Goal: Information Seeking & Learning: Understand process/instructions

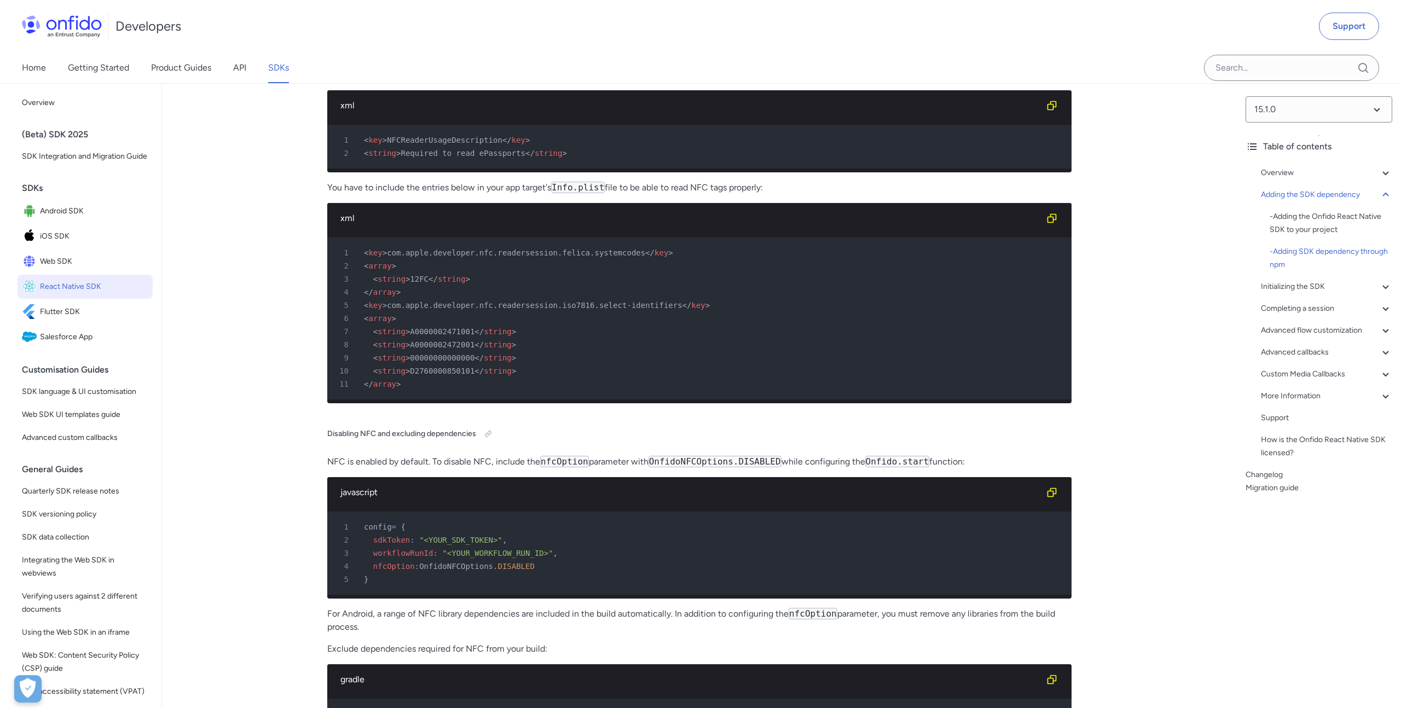
scroll to position [2732, 0]
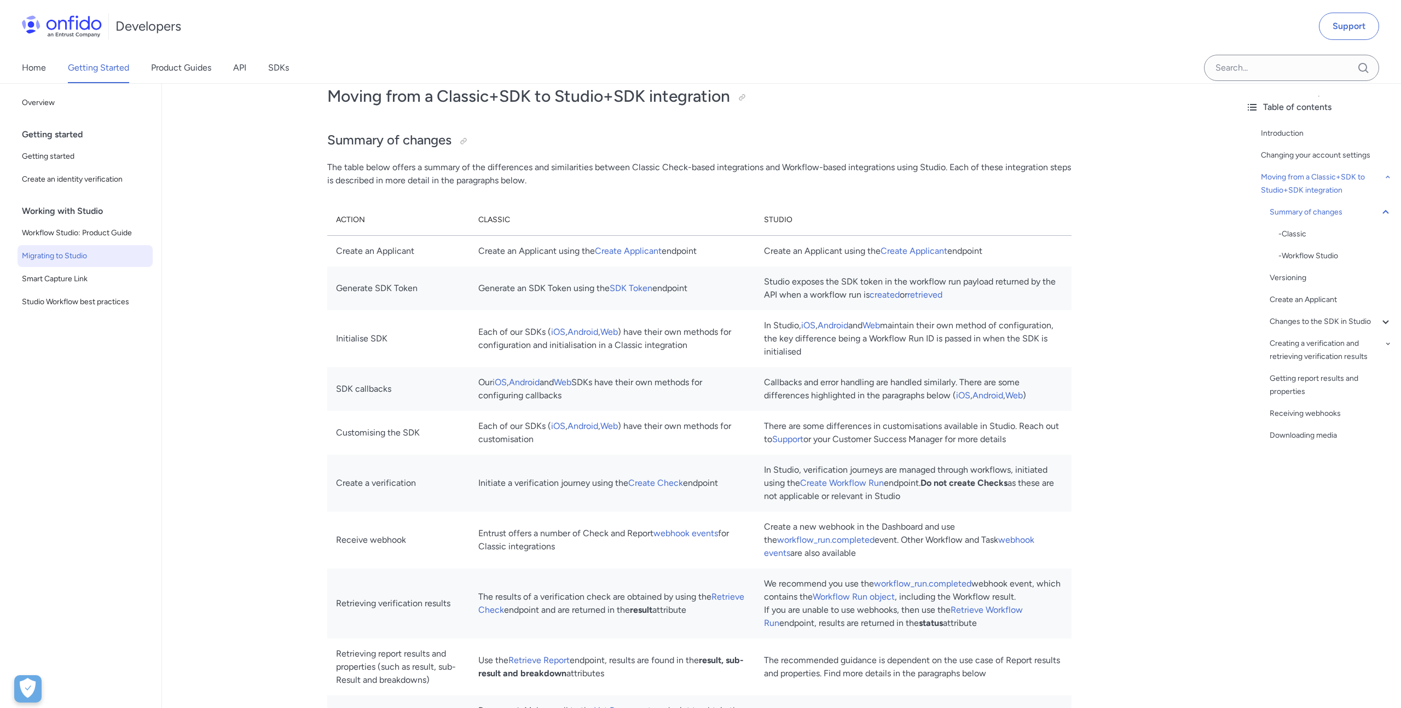
scroll to position [828, 0]
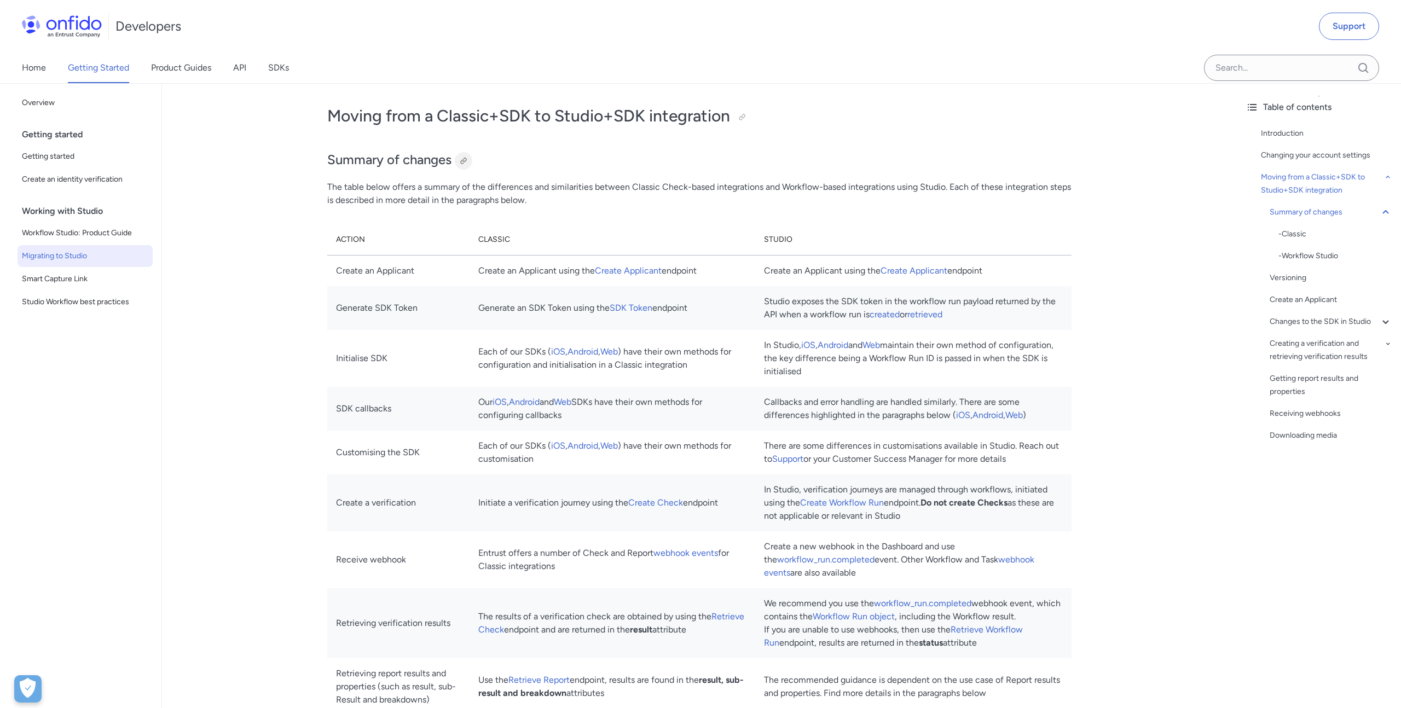
click at [466, 162] on div at bounding box center [463, 161] width 9 height 9
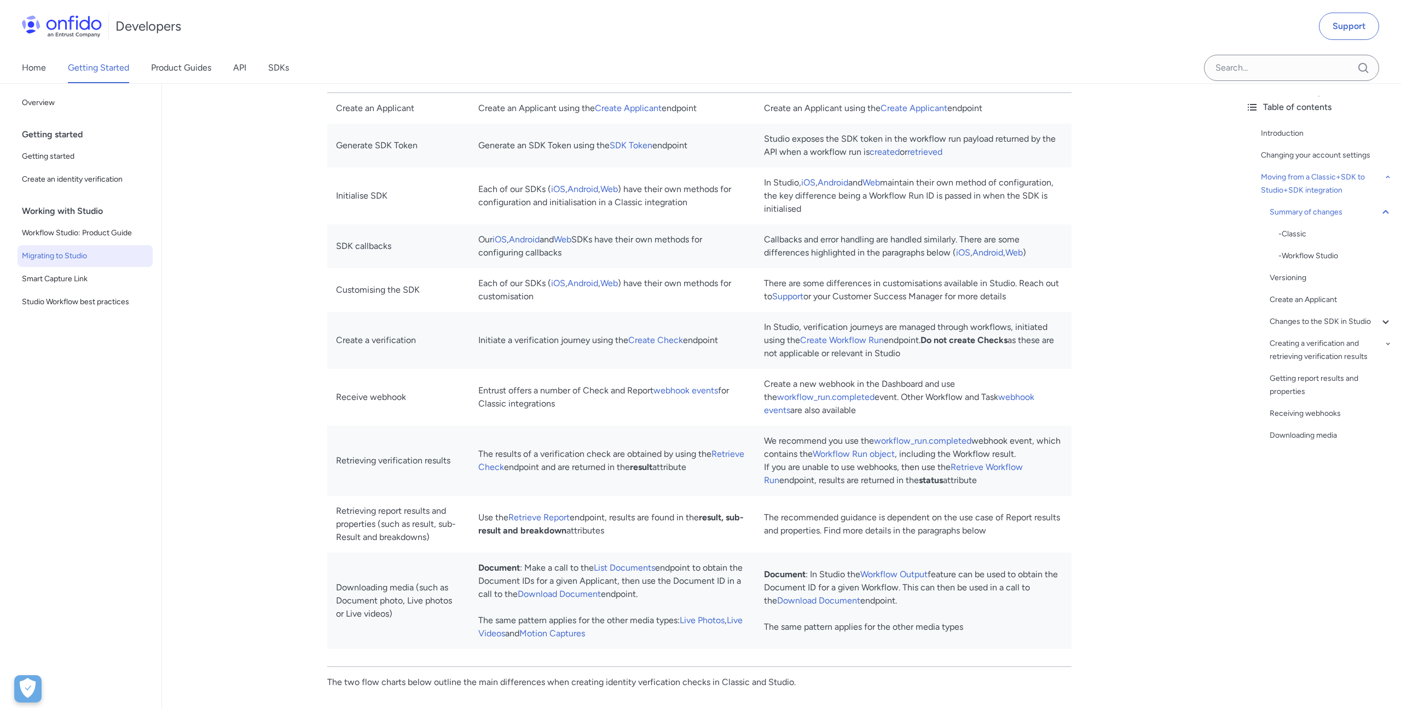
scroll to position [1010, 0]
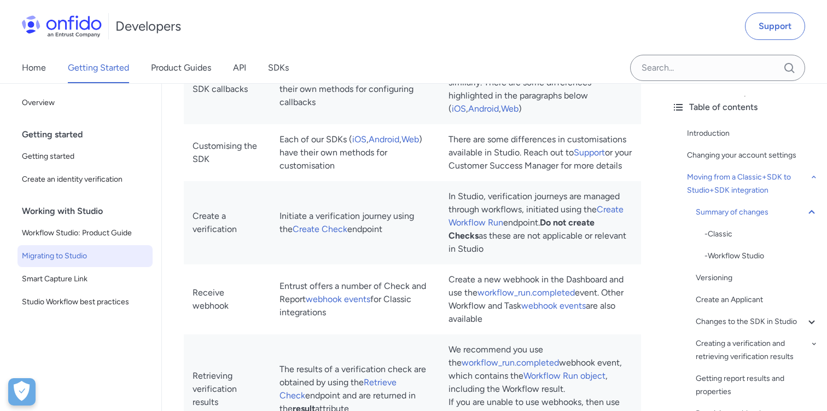
scroll to position [1120, 0]
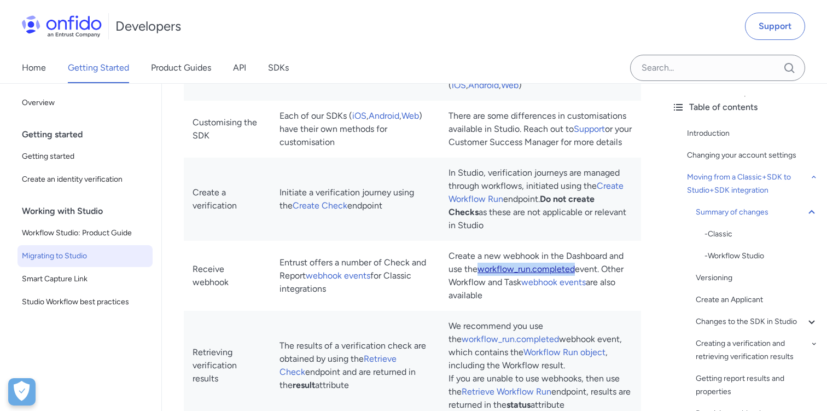
drag, startPoint x: 582, startPoint y: 282, endPoint x: 486, endPoint y: 283, distance: 95.8
click at [486, 283] on td "Create a new webhook in the Dashboard and use the workflow_run.completed event.…" at bounding box center [540, 276] width 201 height 70
copy link "workflow_run.completed"
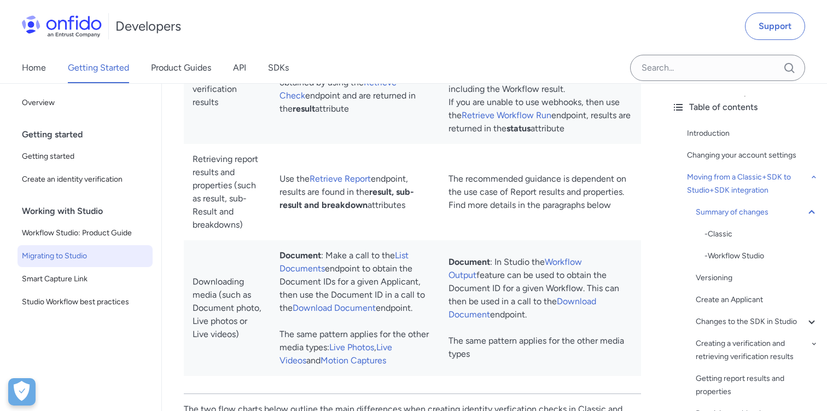
scroll to position [1408, 0]
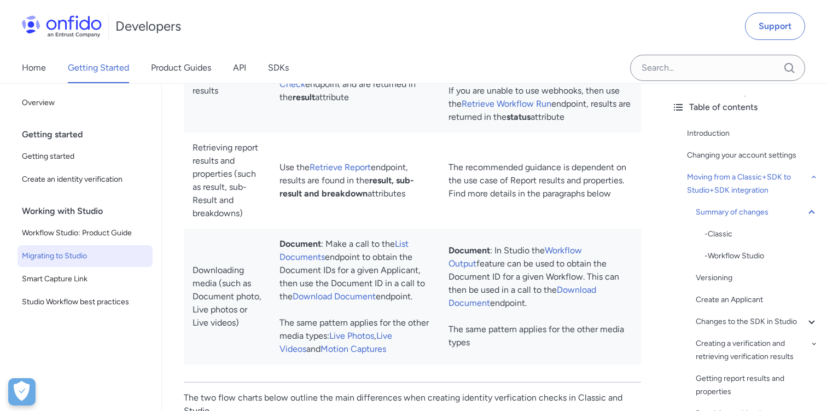
click at [572, 251] on td "Document : In Studio the Workflow Output feature can be used to obtain the Docu…" at bounding box center [540, 297] width 201 height 136
click at [572, 253] on link "Workflow Output" at bounding box center [516, 257] width 134 height 24
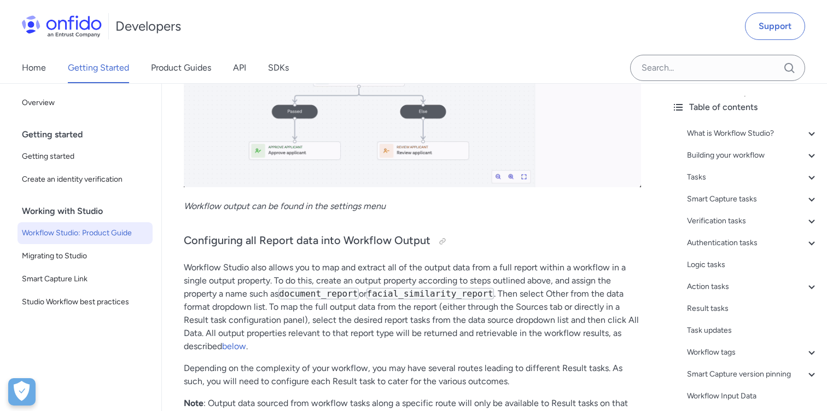
scroll to position [21535, 0]
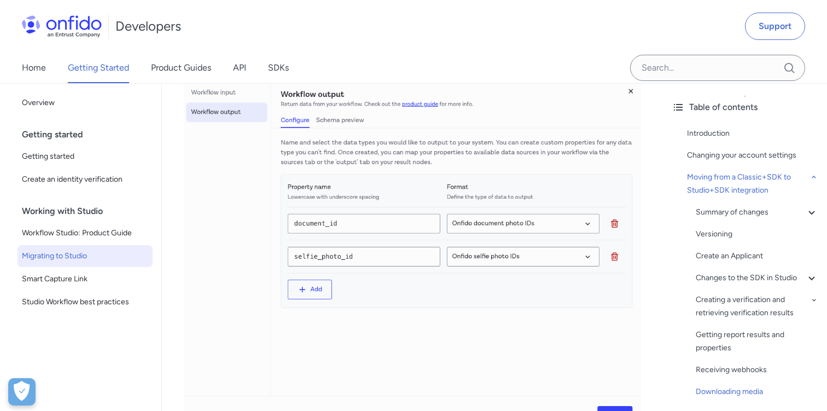
scroll to position [5174, 0]
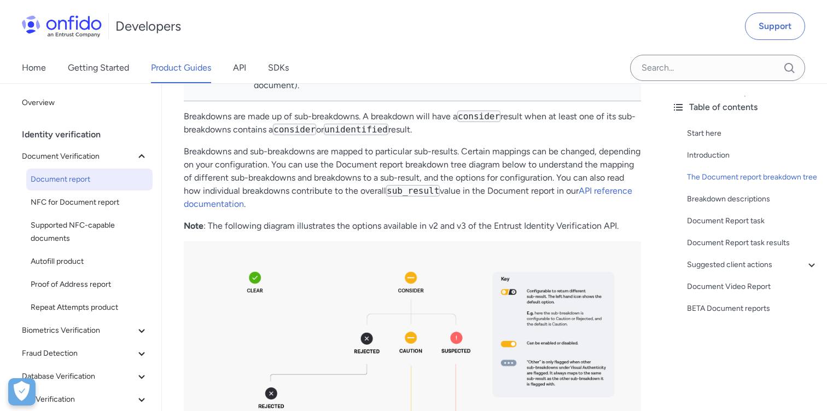
scroll to position [715, 0]
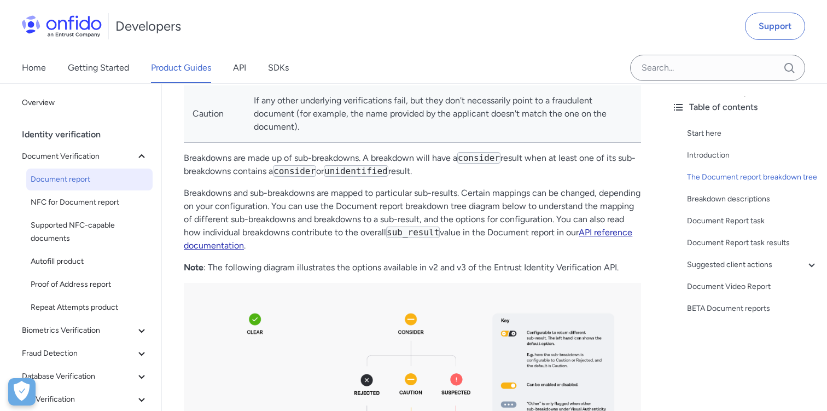
click at [281, 250] on link "API reference documentation" at bounding box center [408, 239] width 449 height 24
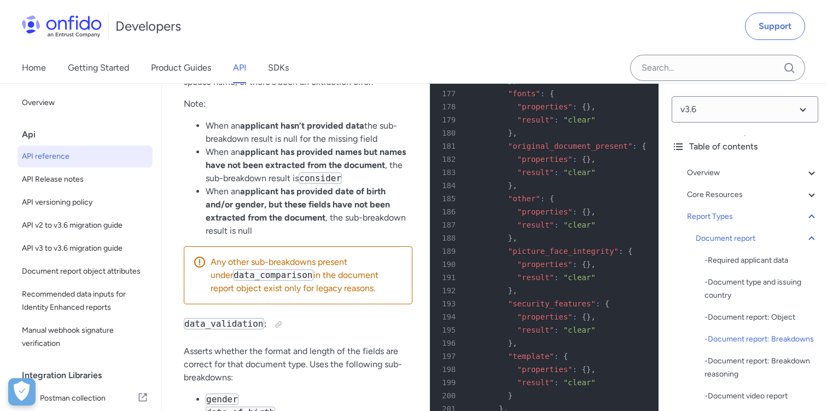
scroll to position [47621, 0]
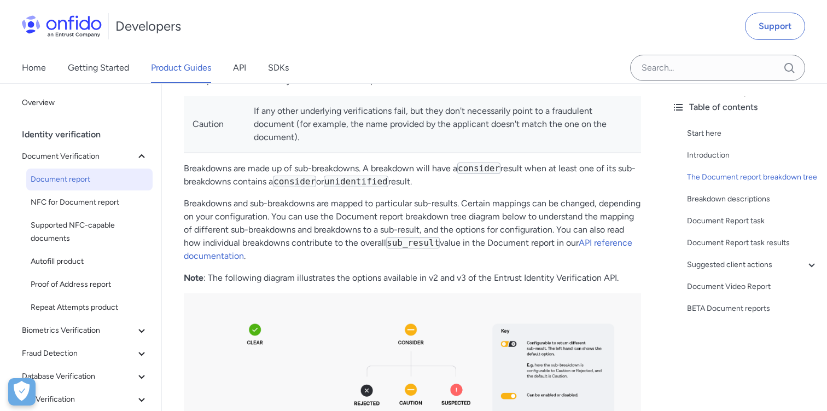
scroll to position [715, 0]
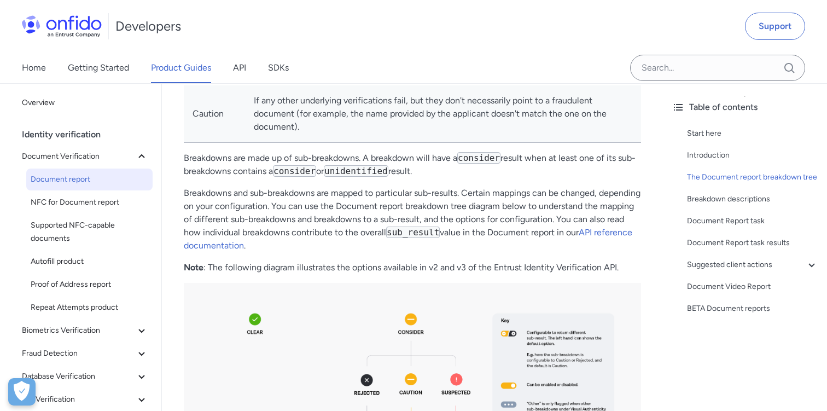
click at [440, 233] on code "sub_result" at bounding box center [413, 232] width 54 height 11
copy code "sub_result"
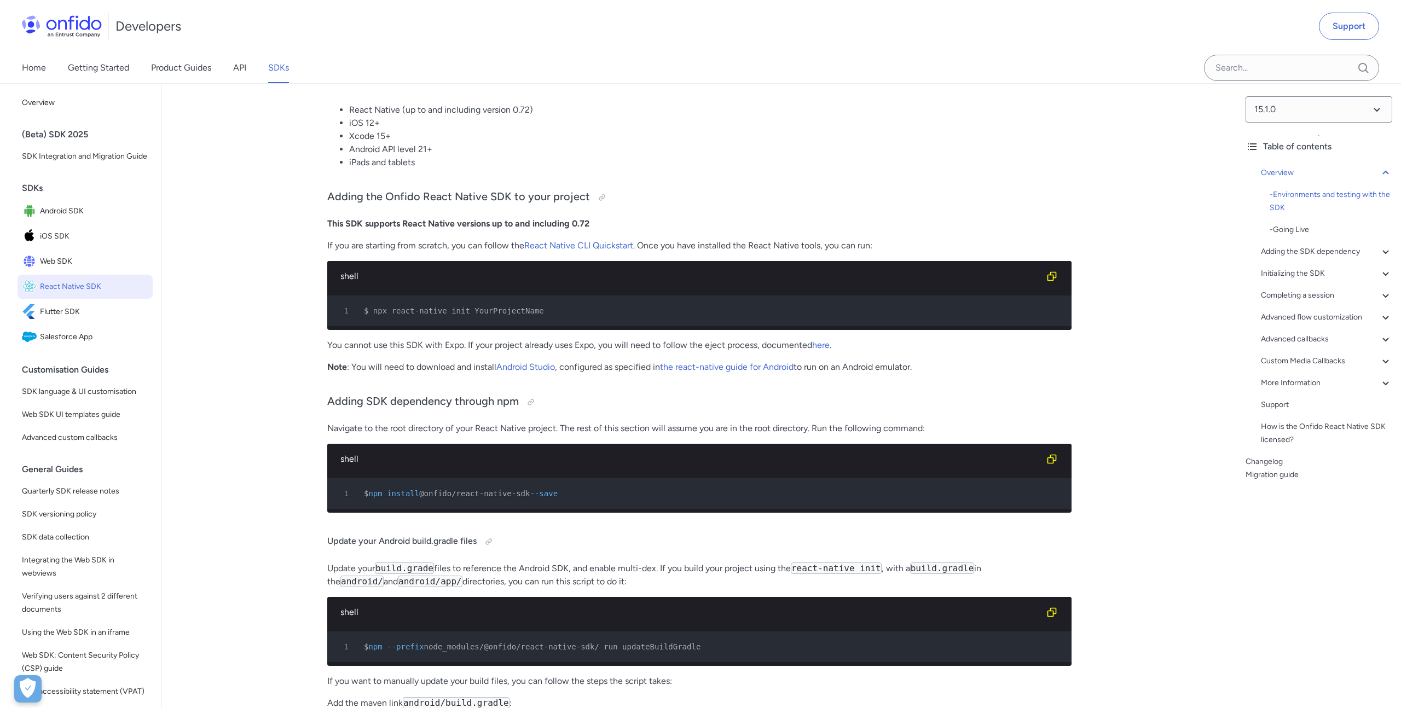
scroll to position [602, 0]
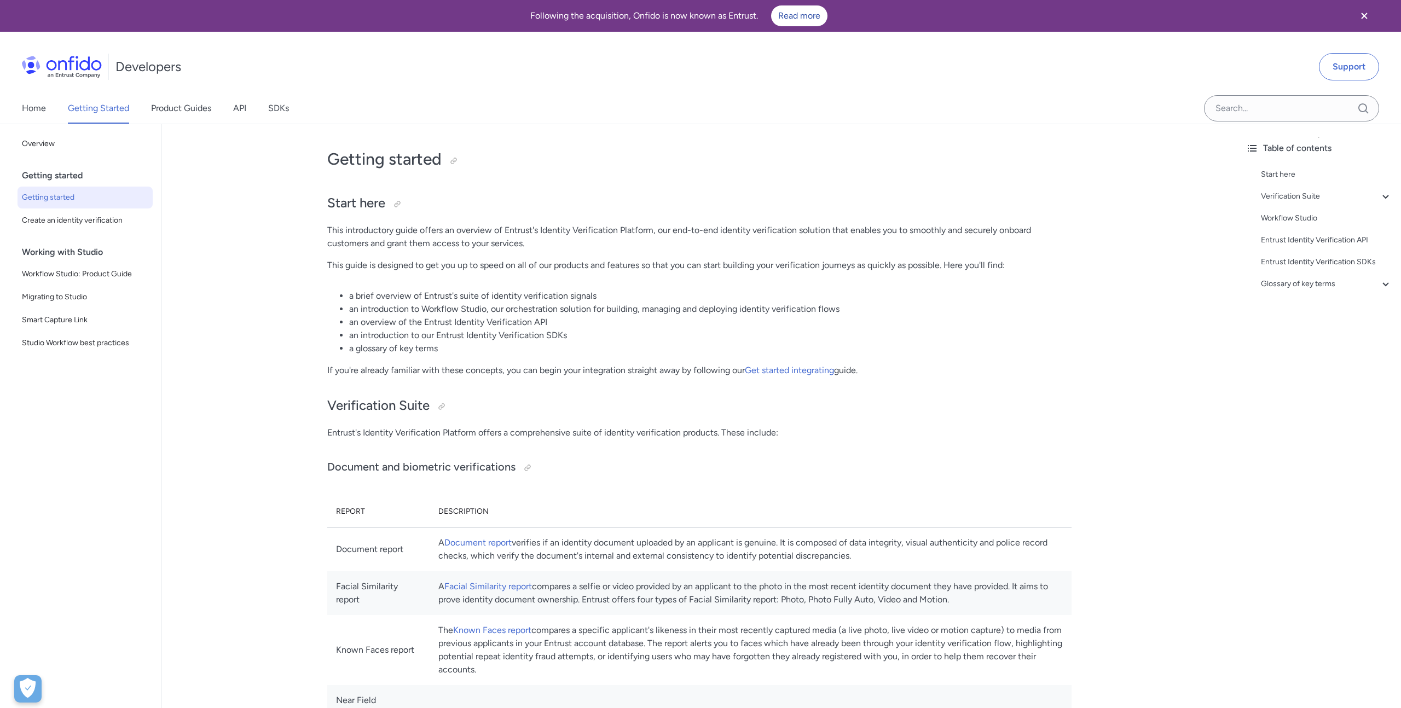
click at [76, 202] on span "Getting started" at bounding box center [85, 197] width 126 height 13
click at [117, 272] on span "Workflow Studio: Product Guide" at bounding box center [85, 274] width 126 height 13
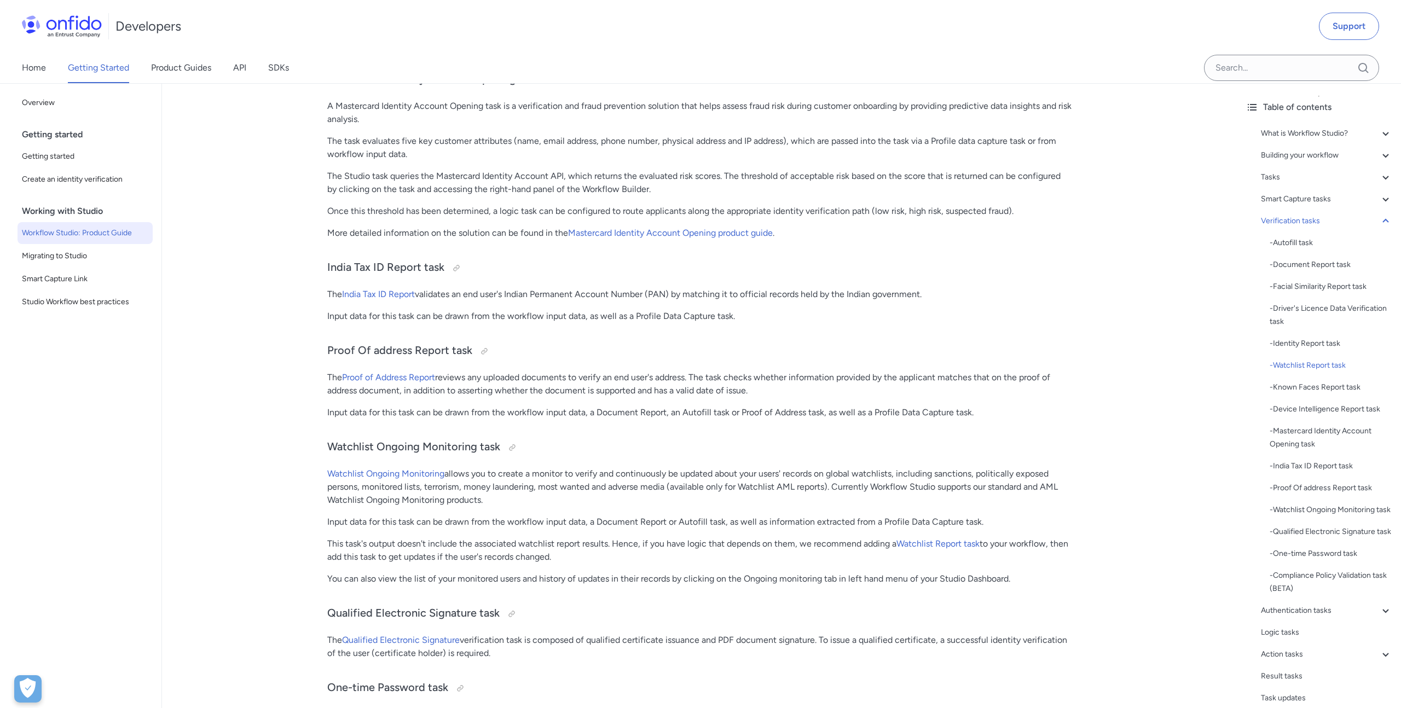
scroll to position [10100, 0]
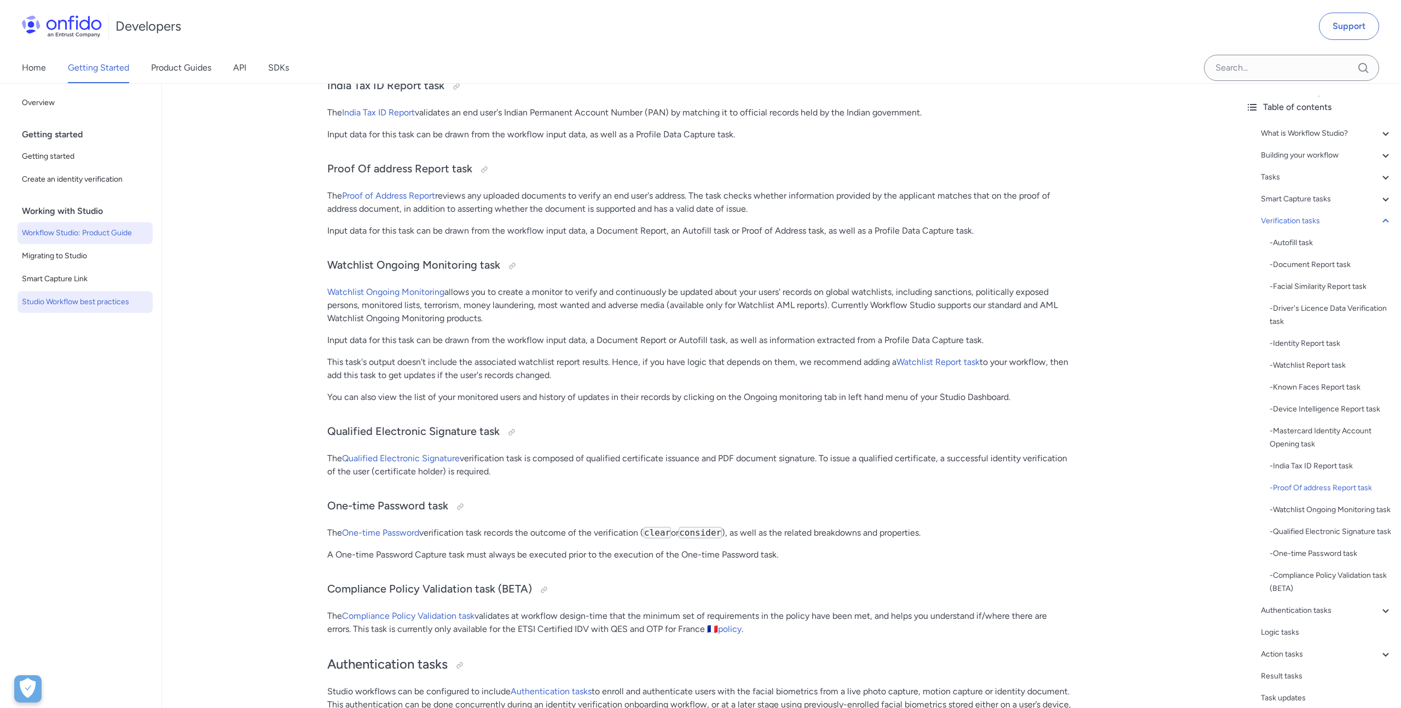
click at [108, 303] on span "Studio Workflow best practices" at bounding box center [85, 302] width 126 height 13
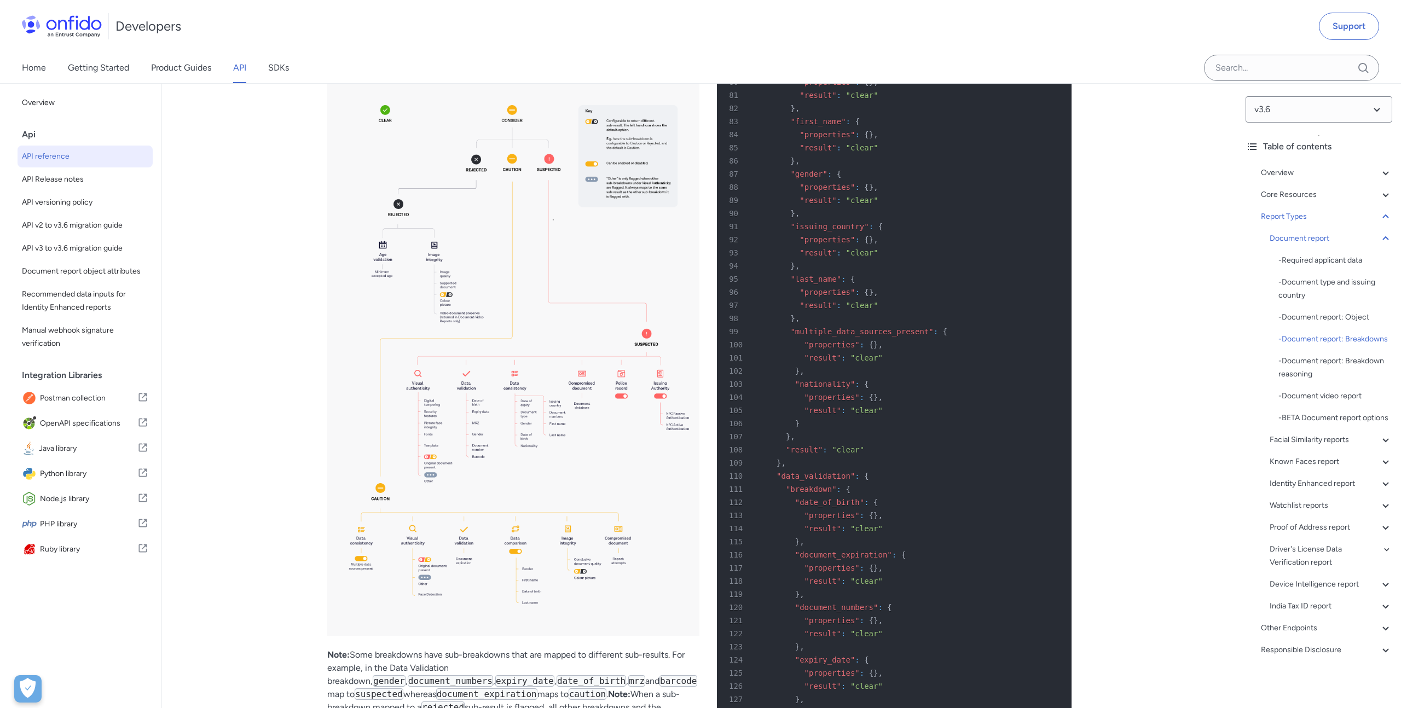
scroll to position [40084, 0]
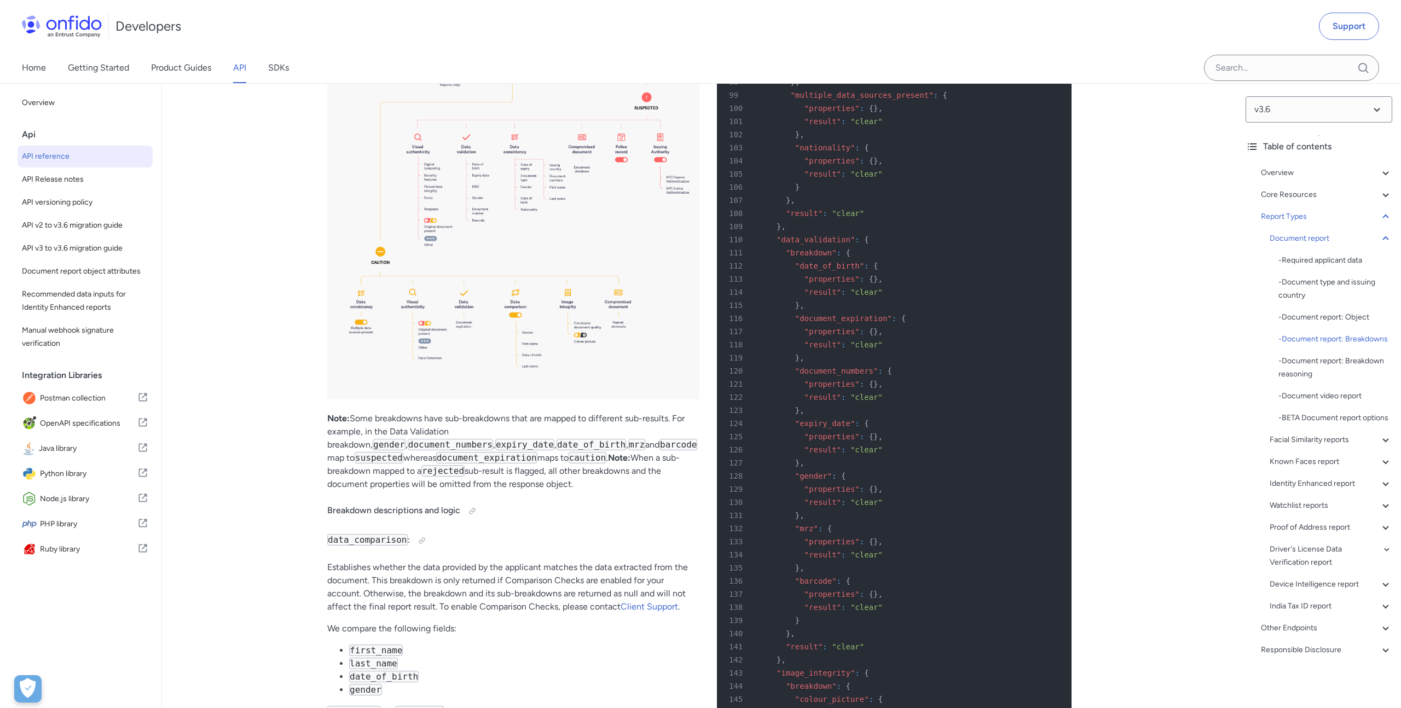
click at [556, 399] on img at bounding box center [513, 121] width 372 height 555
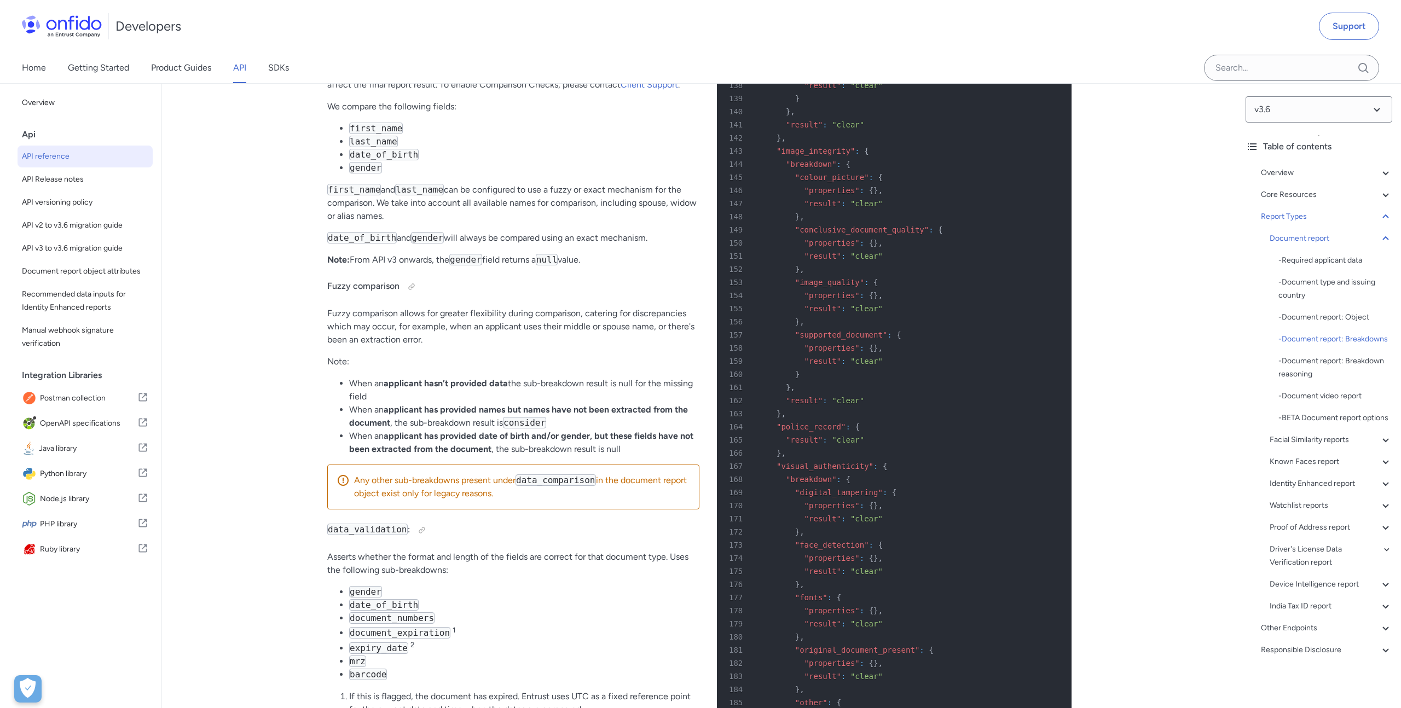
scroll to position [40611, 0]
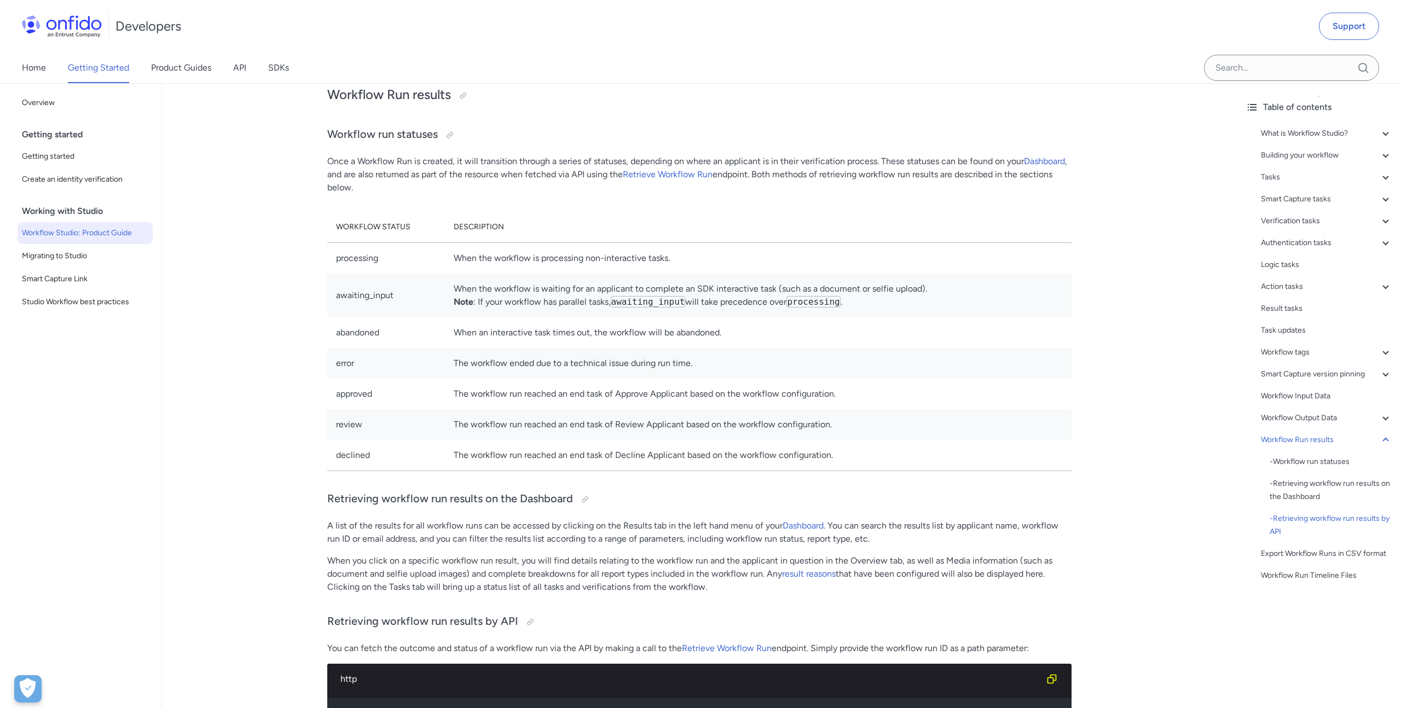
scroll to position [23050, 0]
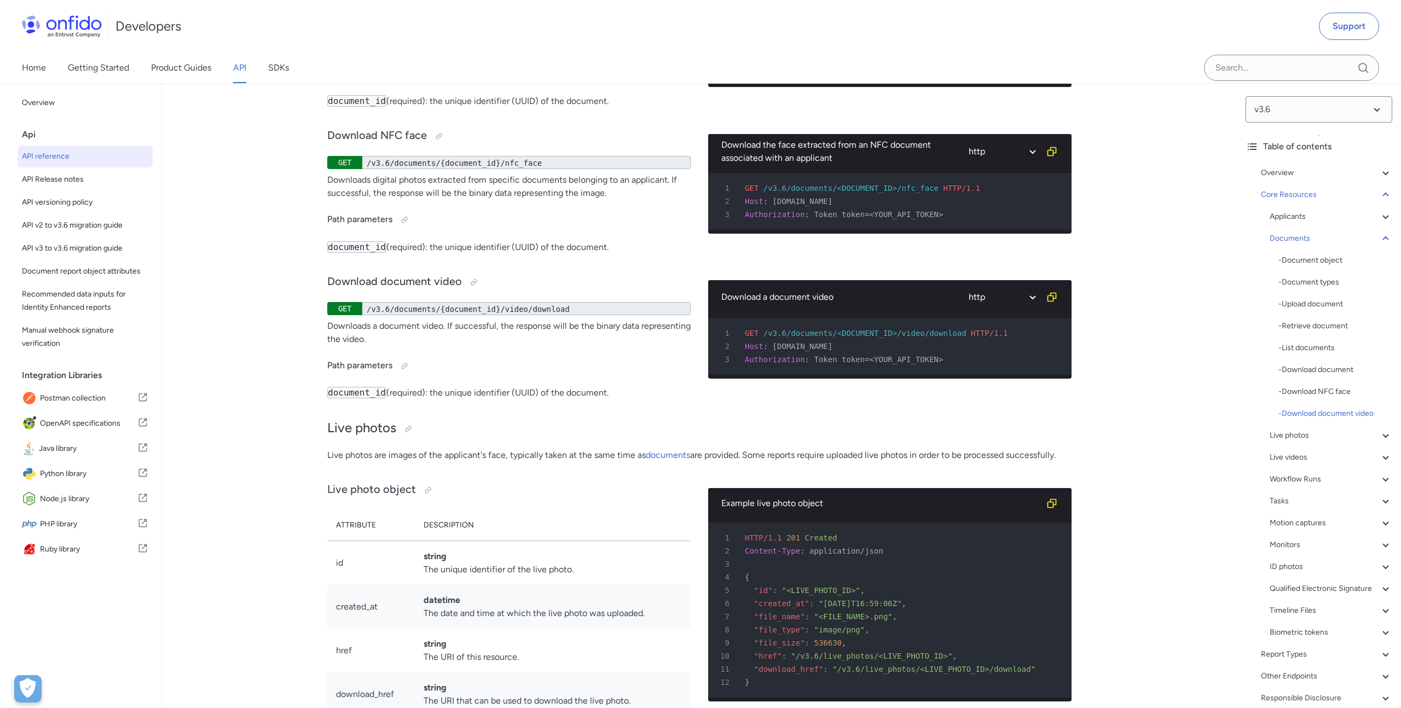
scroll to position [19506, 0]
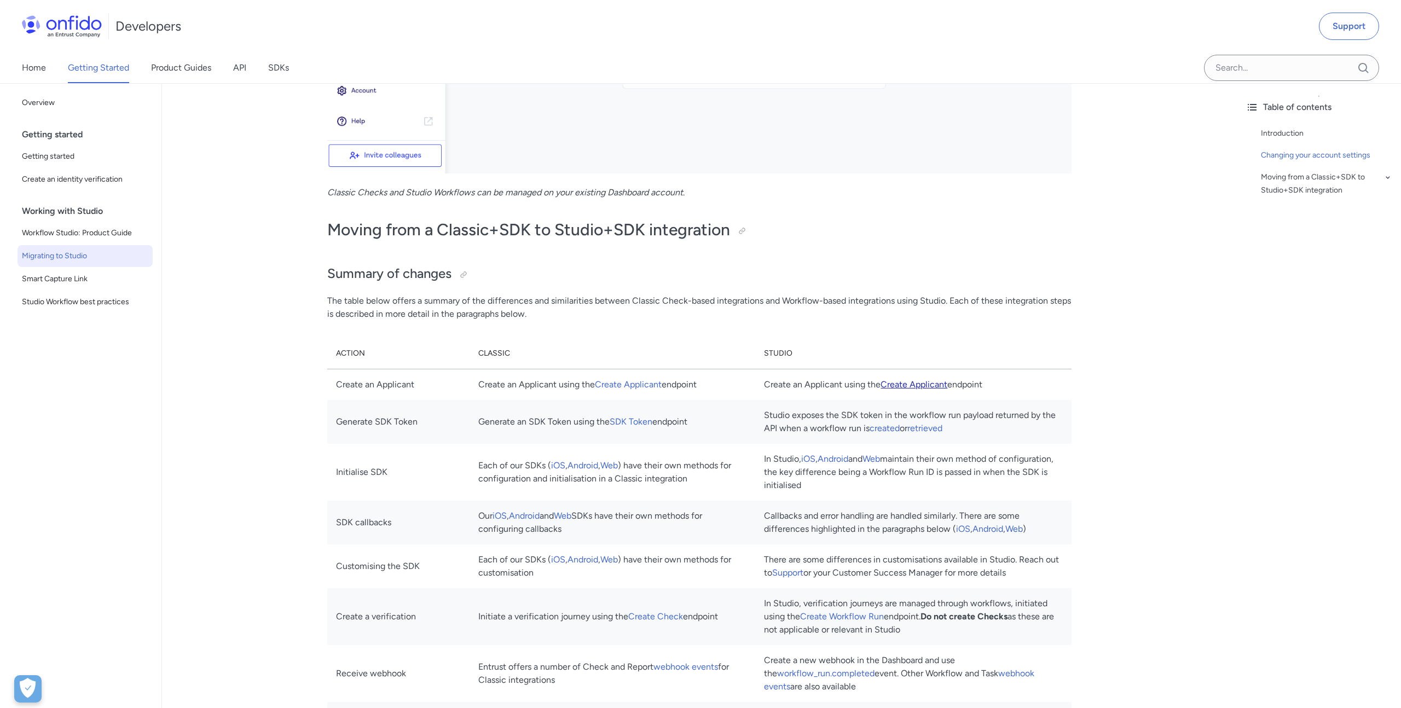
click at [929, 382] on link "Create Applicant" at bounding box center [913, 384] width 67 height 10
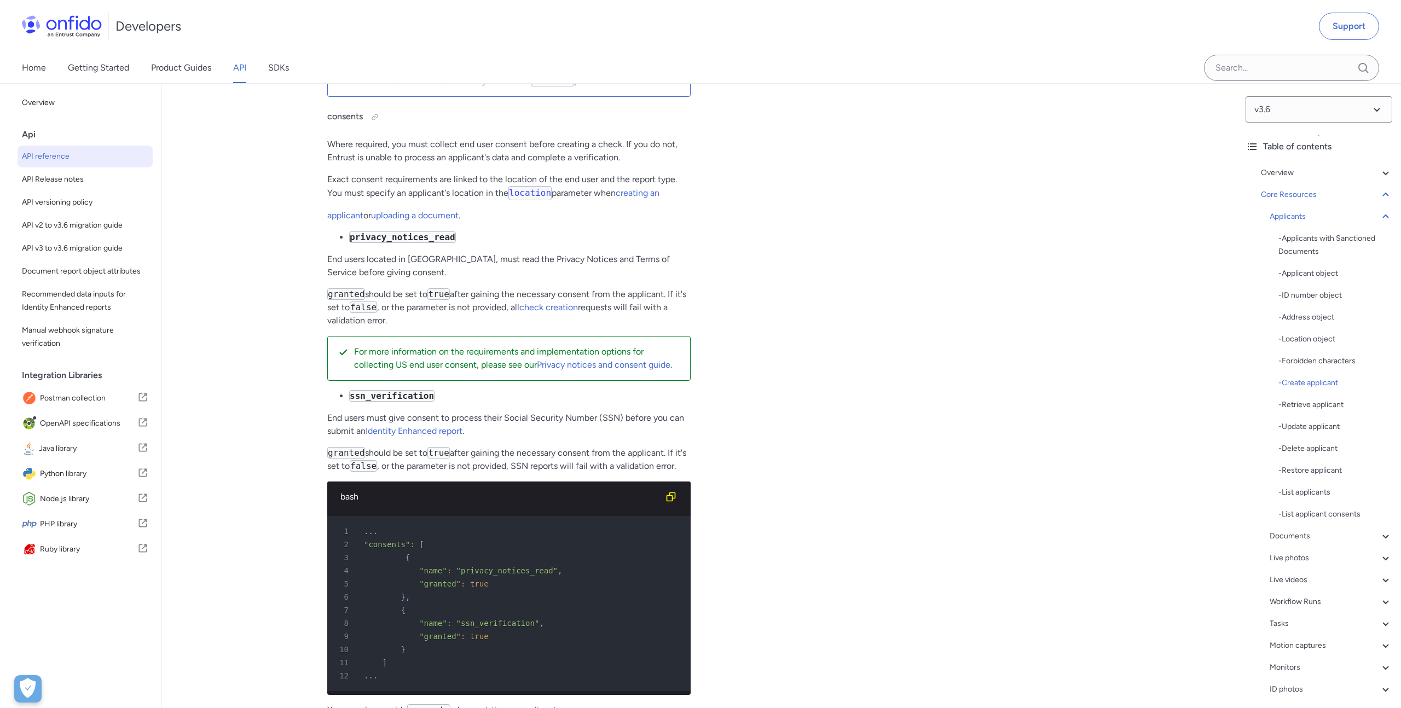
scroll to position [13683, 0]
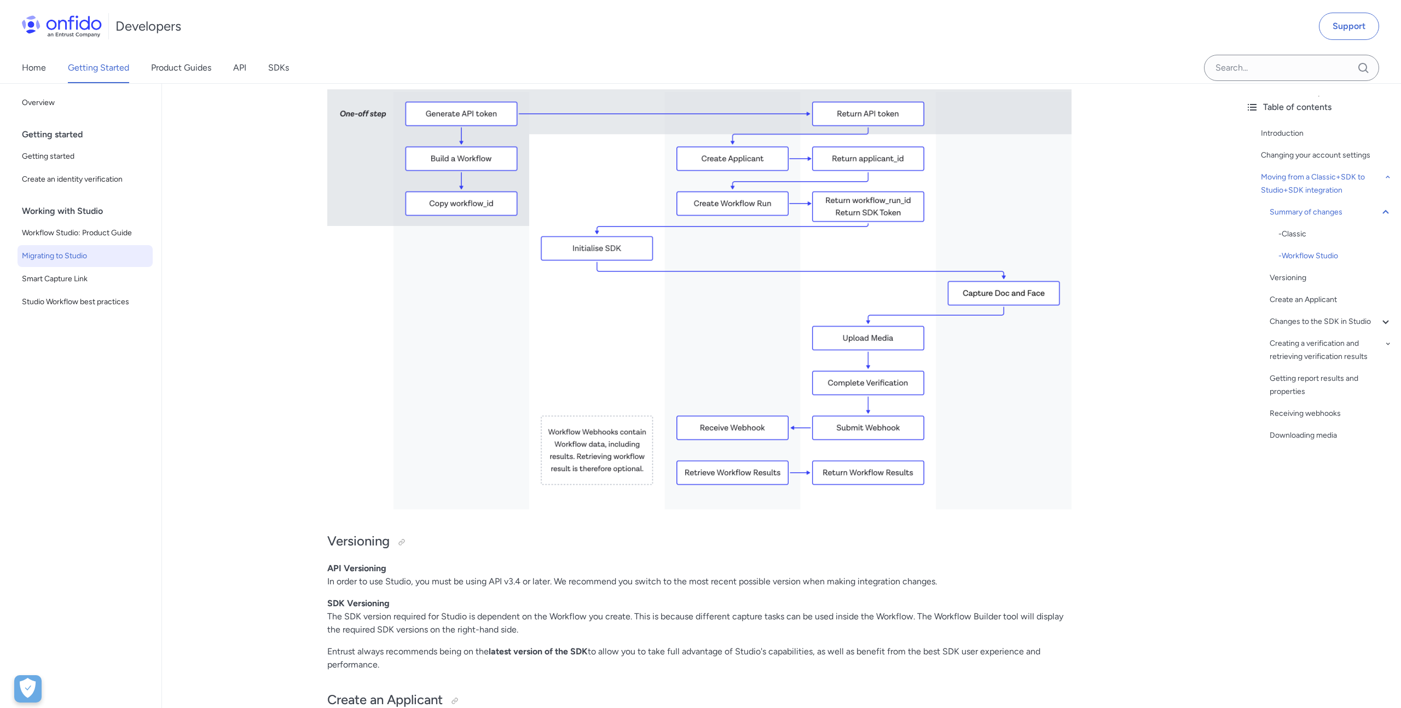
scroll to position [2545, 0]
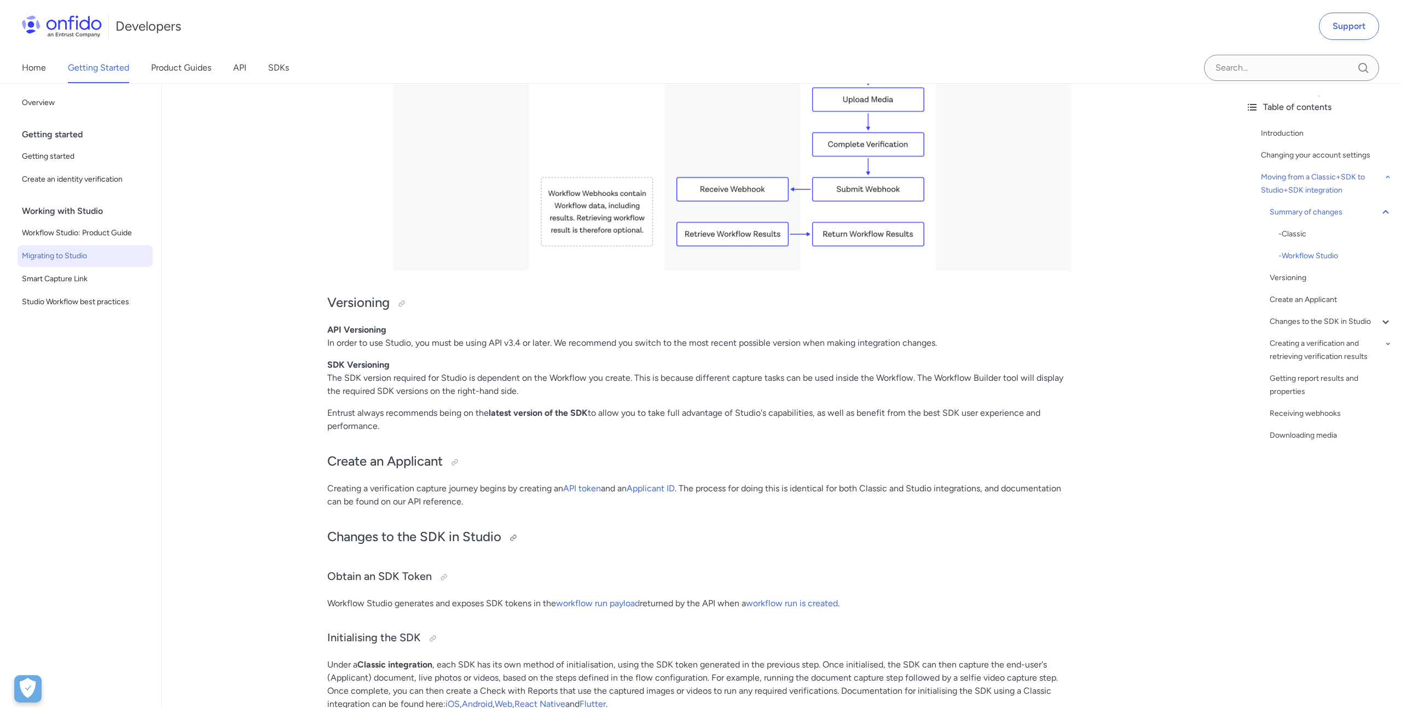
click at [731, 530] on h2 "Changes to the SDK in Studio" at bounding box center [699, 537] width 744 height 19
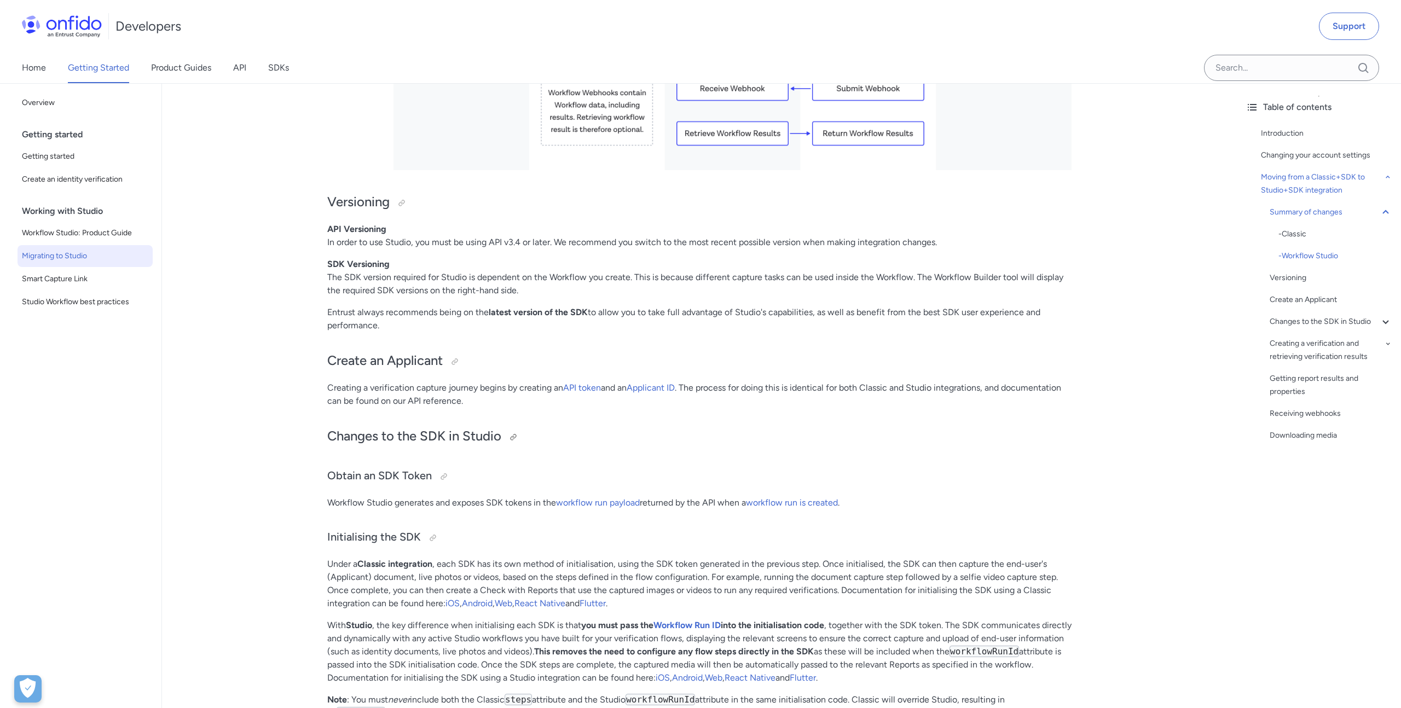
scroll to position [2816, 0]
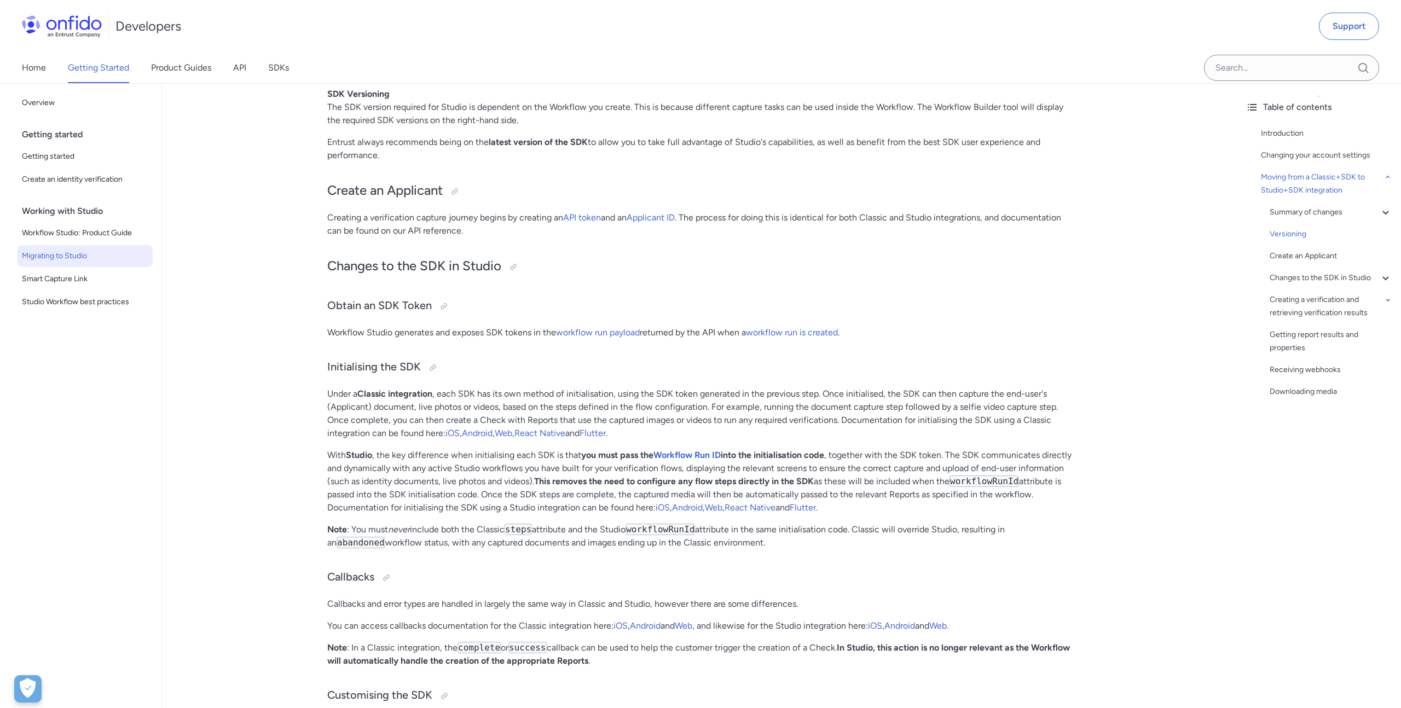
click at [433, 233] on p "Creating a verification capture journey begins by creating an API token and an …" at bounding box center [699, 224] width 744 height 26
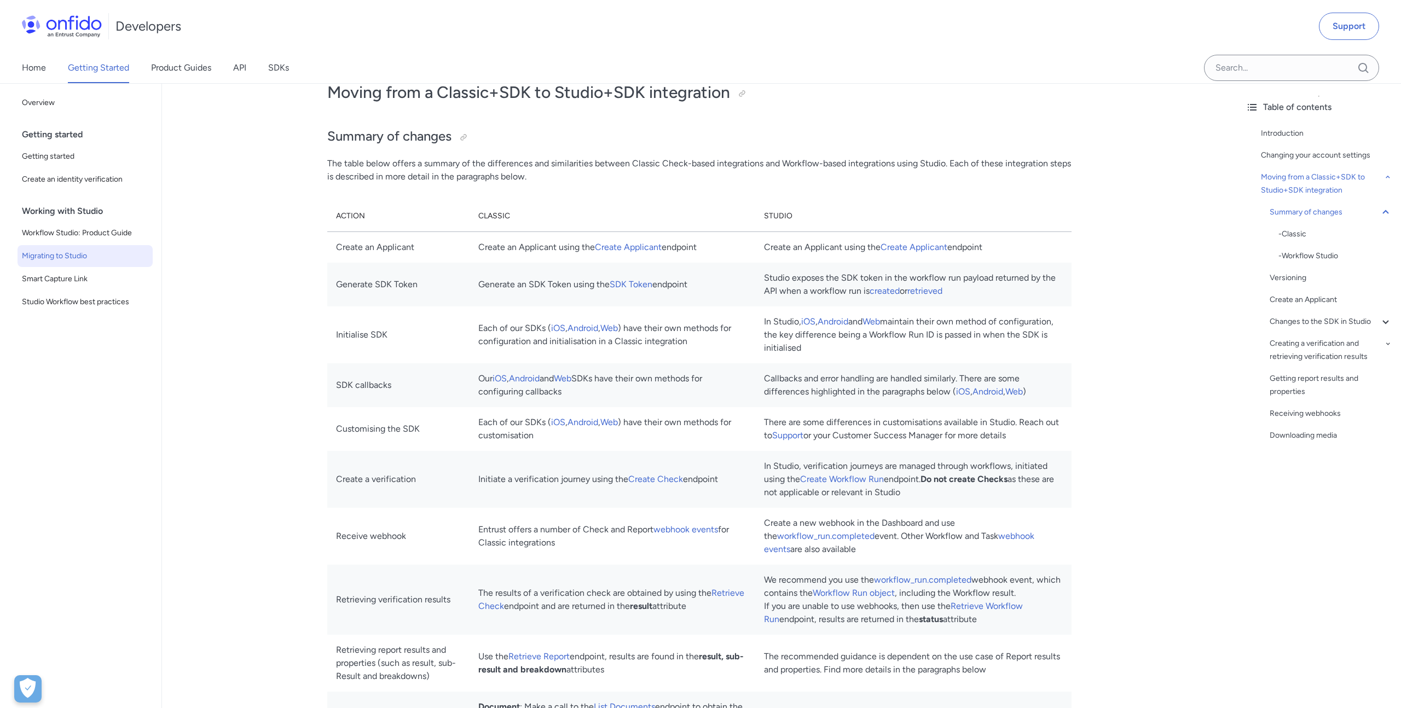
scroll to position [582, 0]
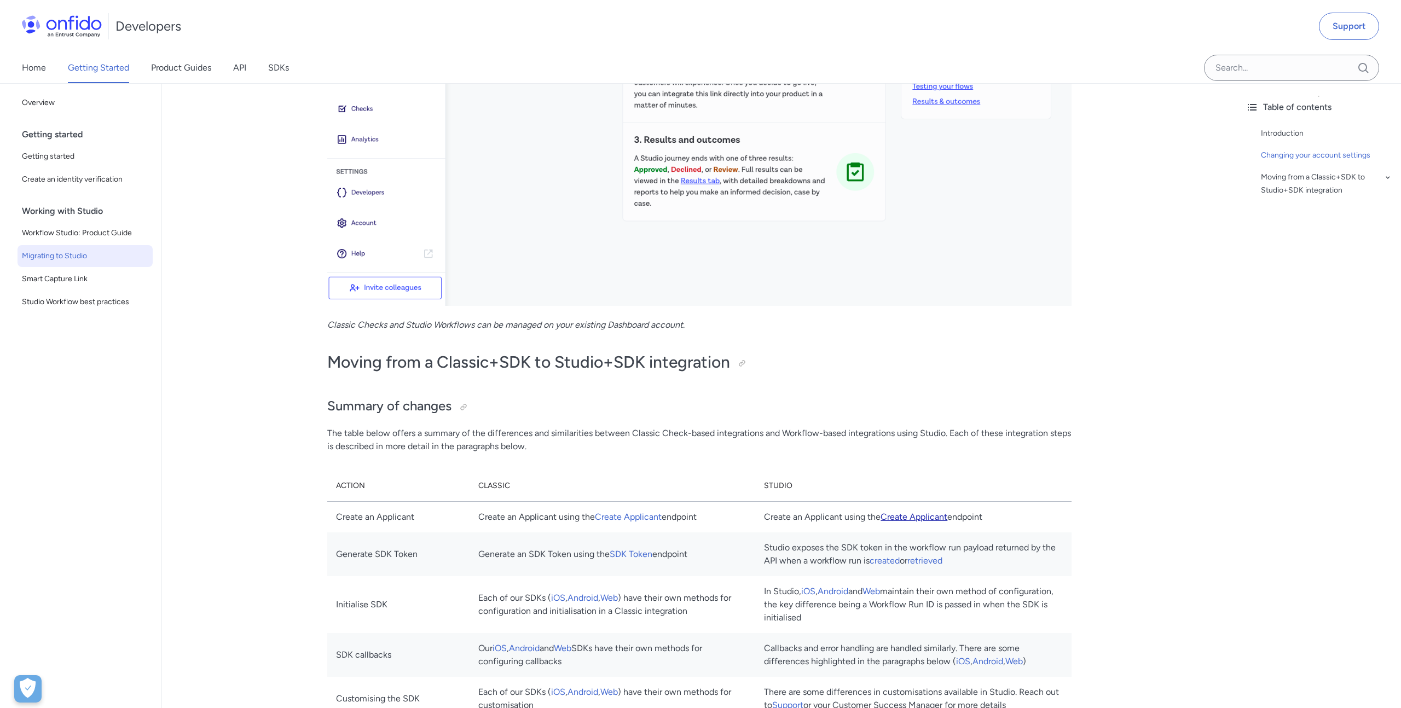
click at [916, 518] on link "Create Applicant" at bounding box center [913, 517] width 67 height 10
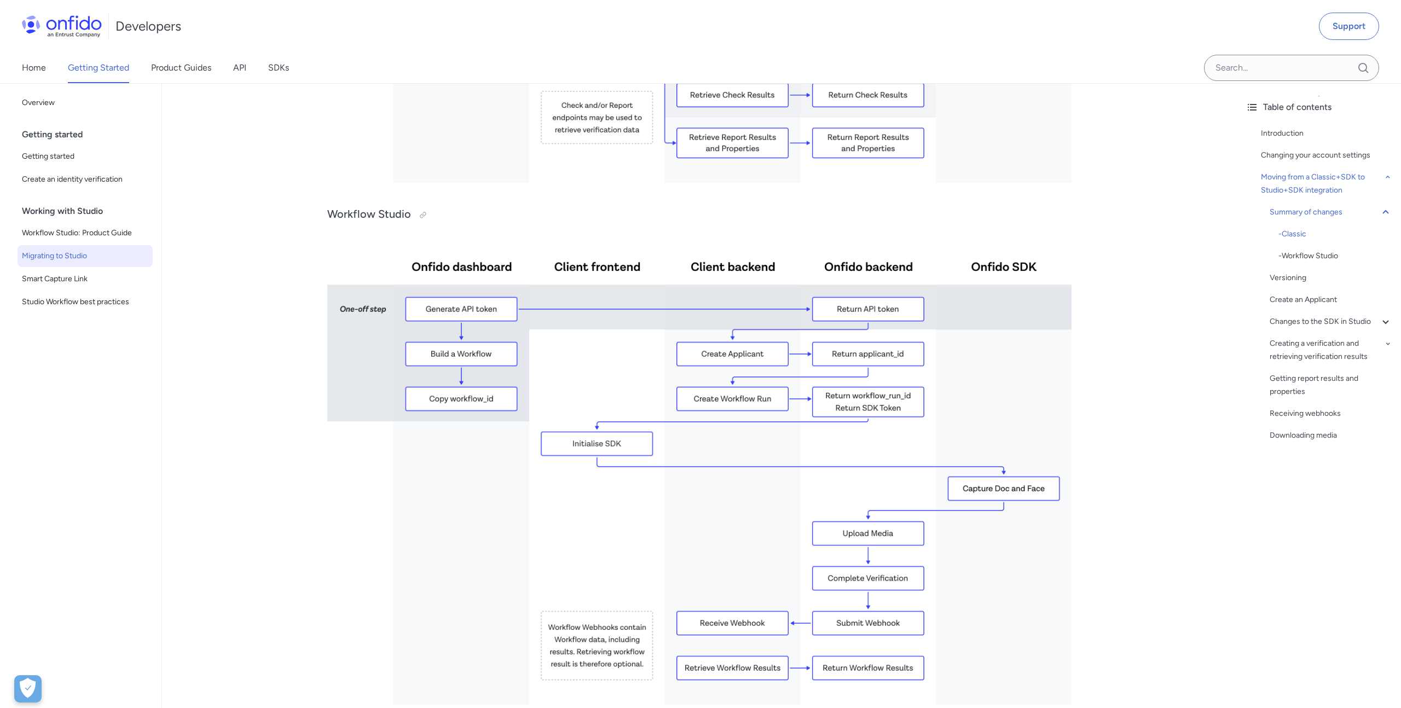
scroll to position [2112, 0]
click at [594, 444] on img at bounding box center [699, 469] width 744 height 470
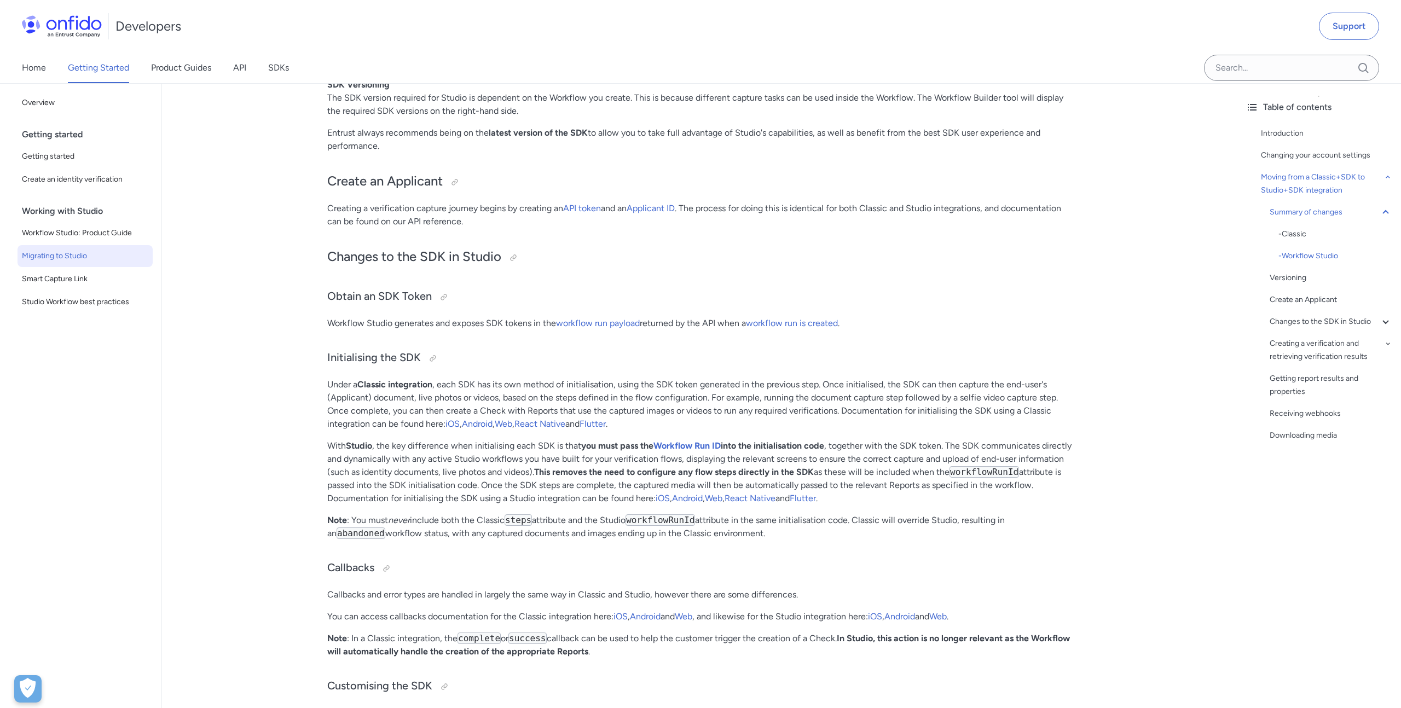
scroll to position [2824, 0]
click at [708, 449] on link "Workflow Run ID" at bounding box center [686, 447] width 67 height 10
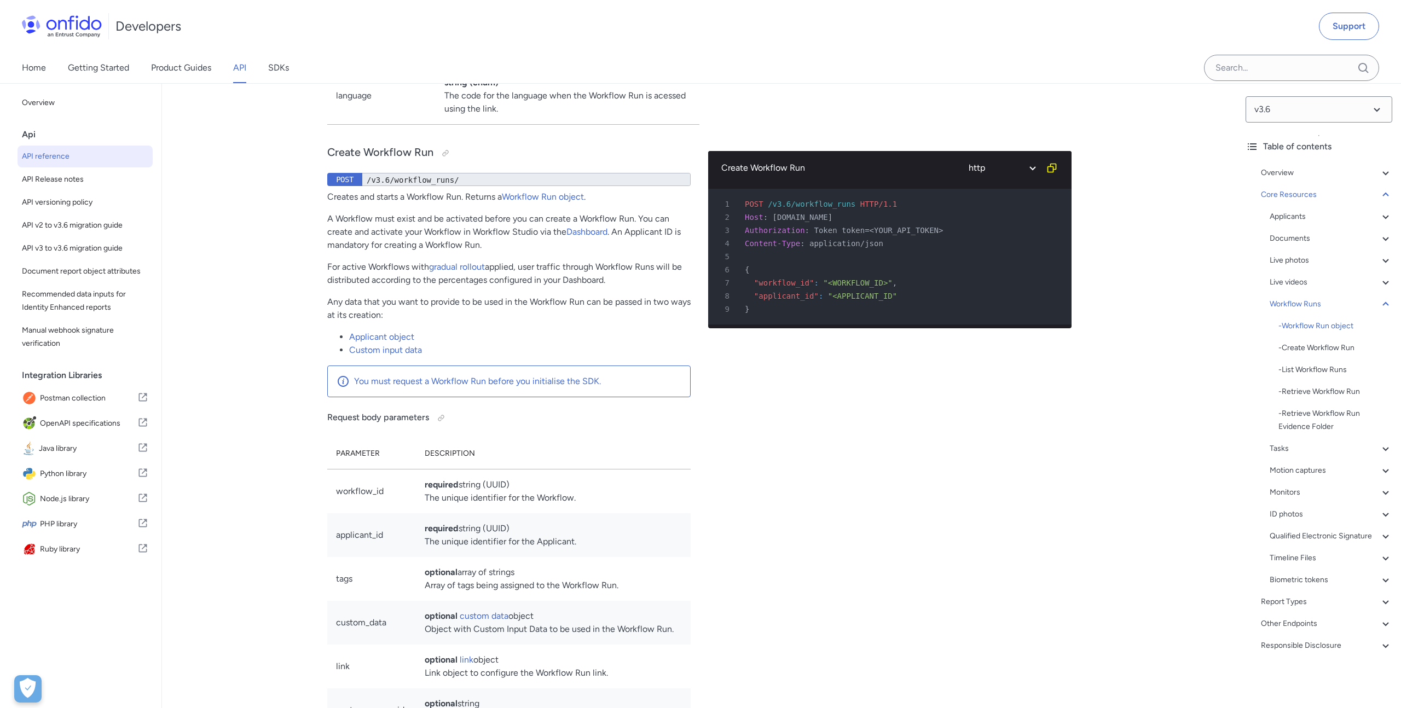
scroll to position [24988, 0]
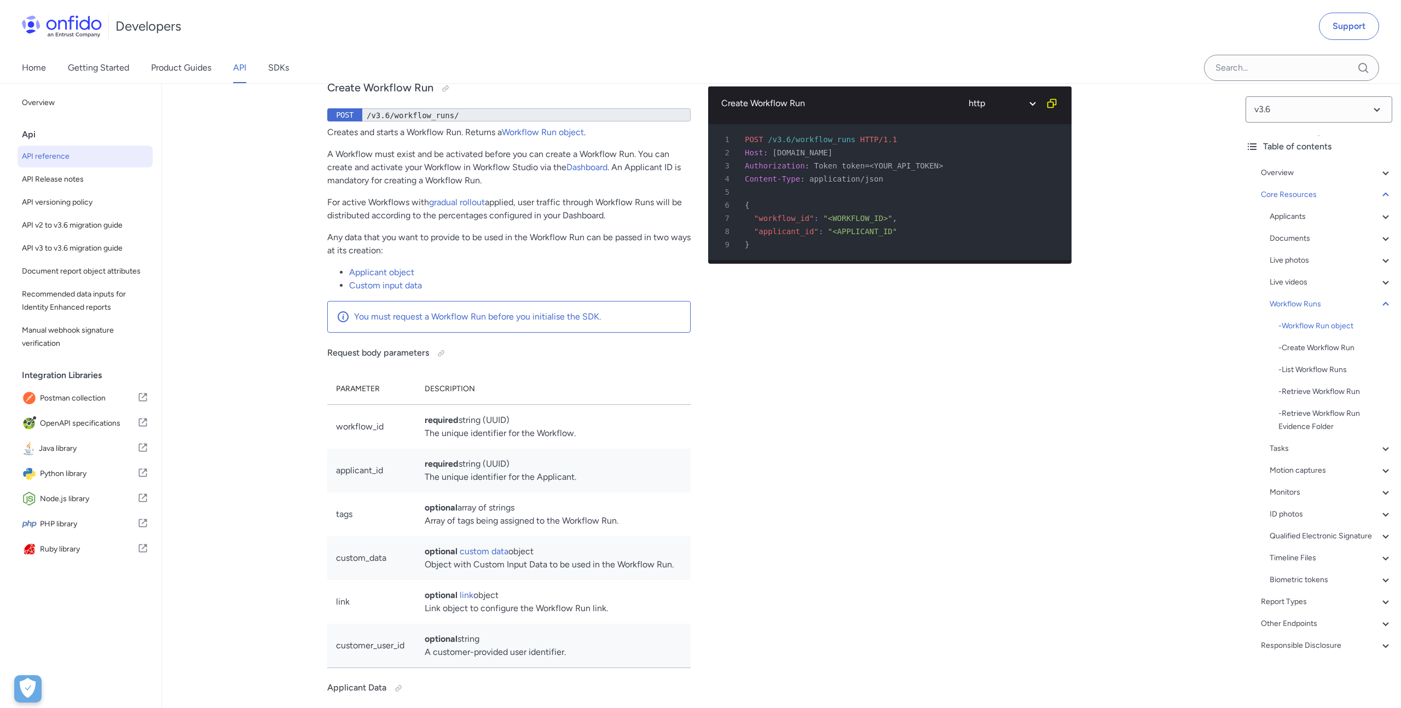
click at [357, 449] on td "workflow_id" at bounding box center [371, 426] width 89 height 44
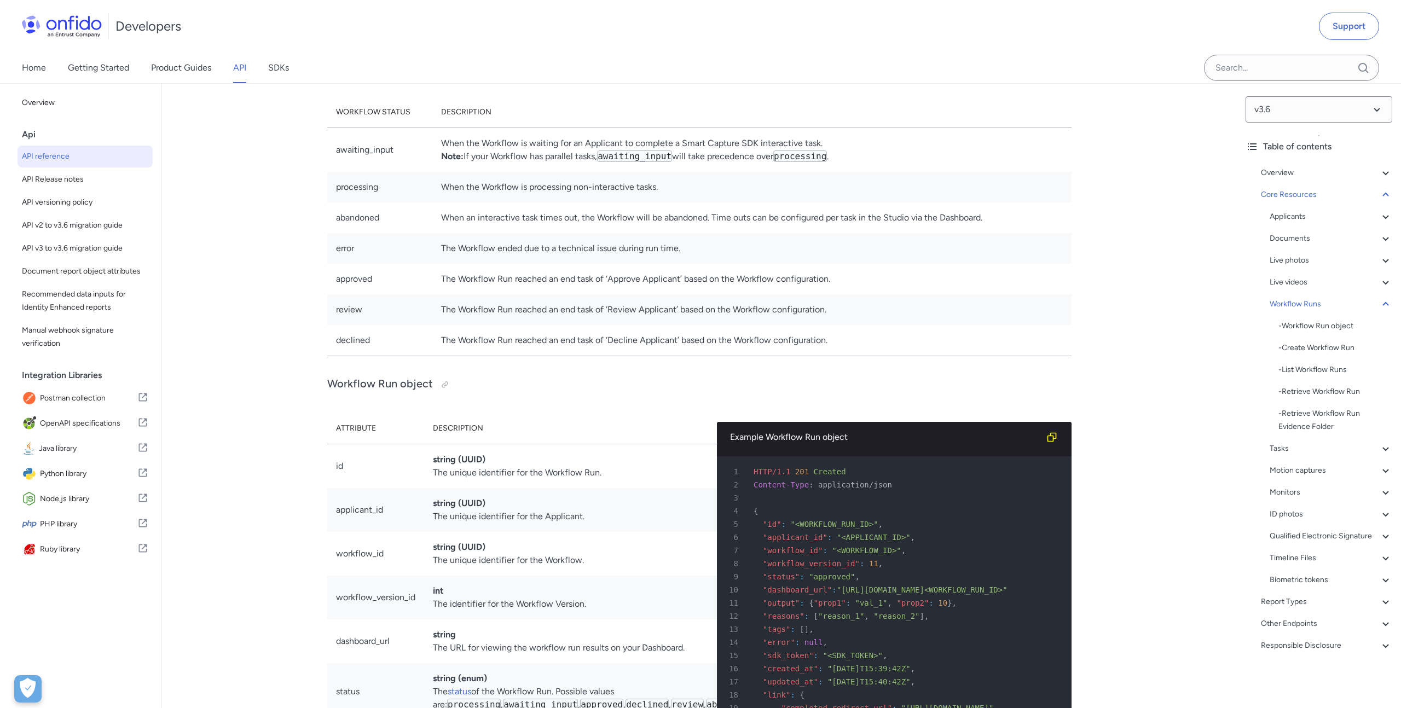
scroll to position [23181, 0]
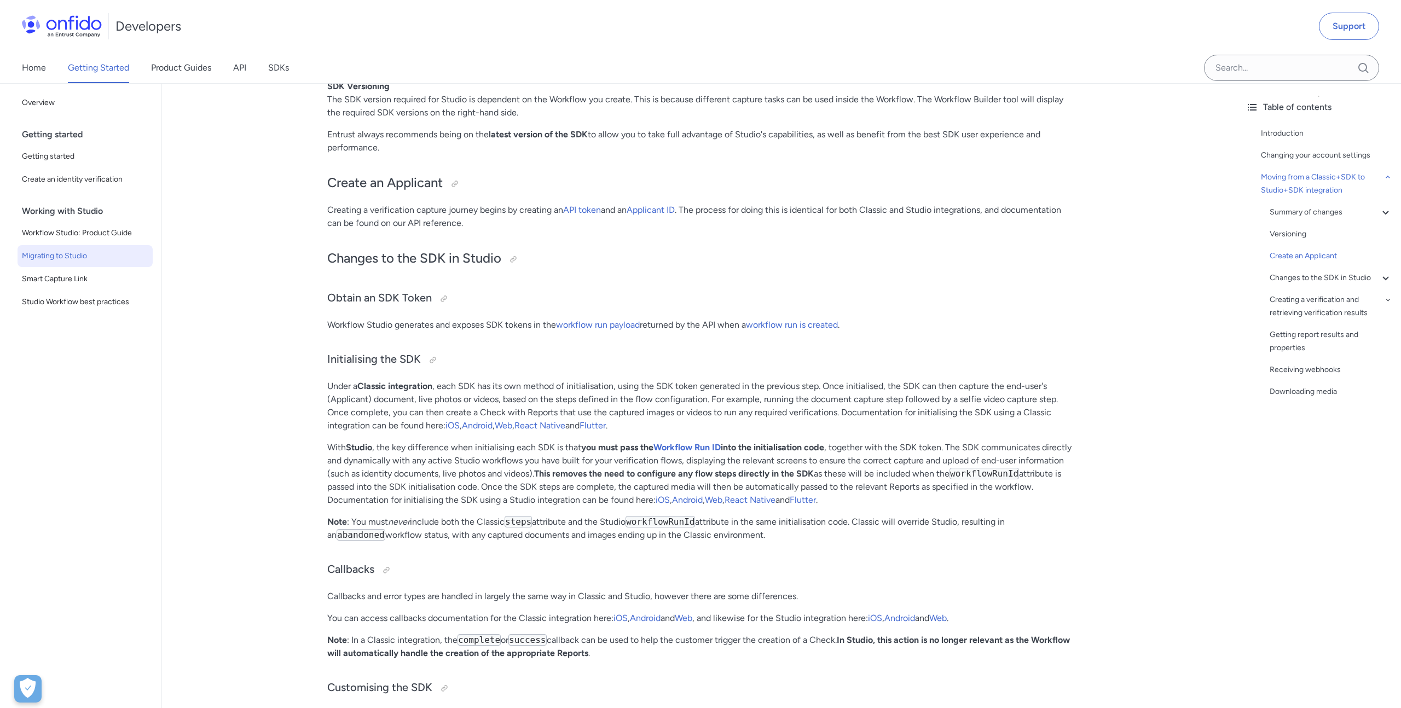
click at [680, 523] on code "workflowRunId" at bounding box center [659, 521] width 69 height 11
copy code "workflowRunId"
